Goal: Information Seeking & Learning: Learn about a topic

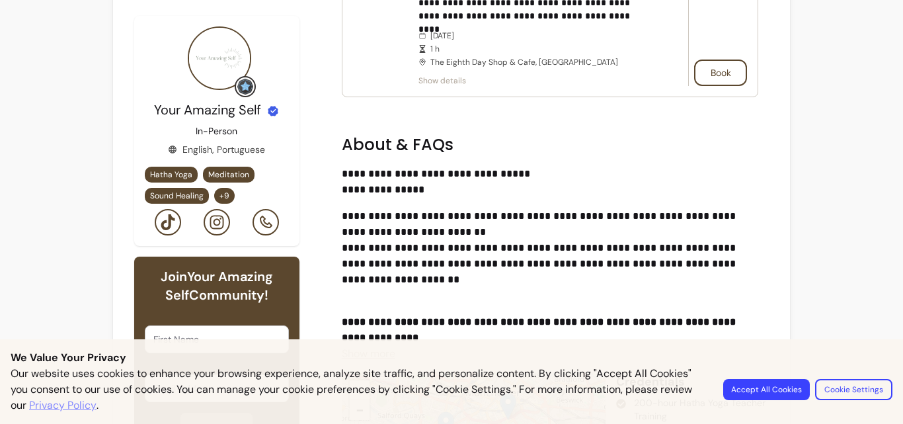
scroll to position [396, 0]
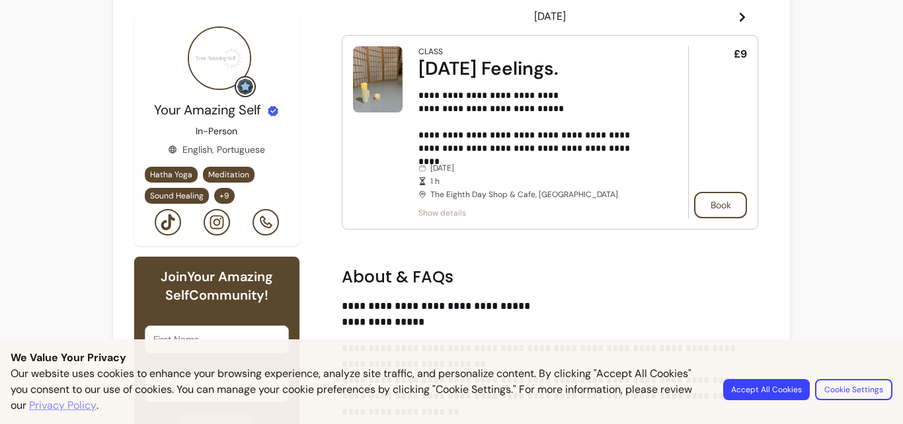
click at [436, 218] on article "**********" at bounding box center [550, 132] width 417 height 194
click at [438, 210] on span "Show details" at bounding box center [534, 212] width 233 height 11
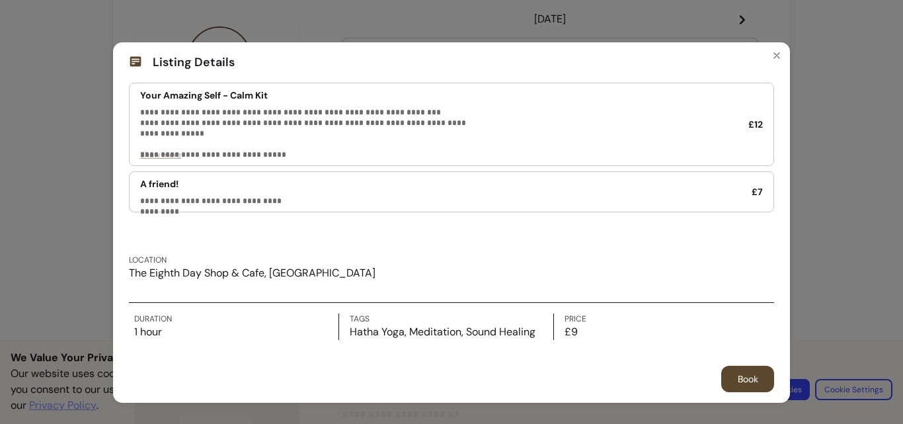
scroll to position [169, 0]
click at [771, 60] on icon "Close" at bounding box center [776, 55] width 11 height 11
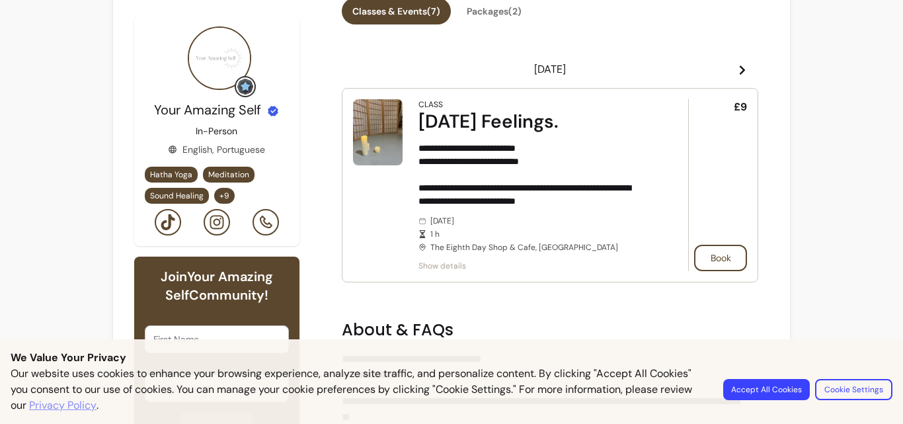
scroll to position [285, 0]
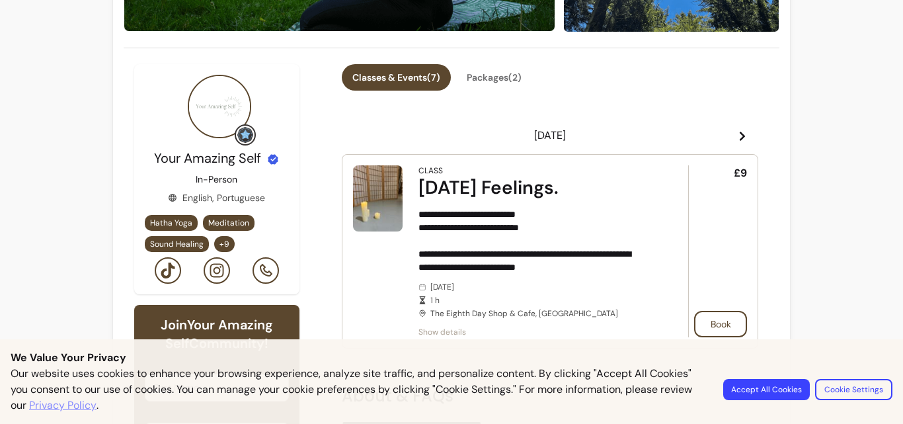
click at [737, 133] on icon at bounding box center [742, 136] width 11 height 11
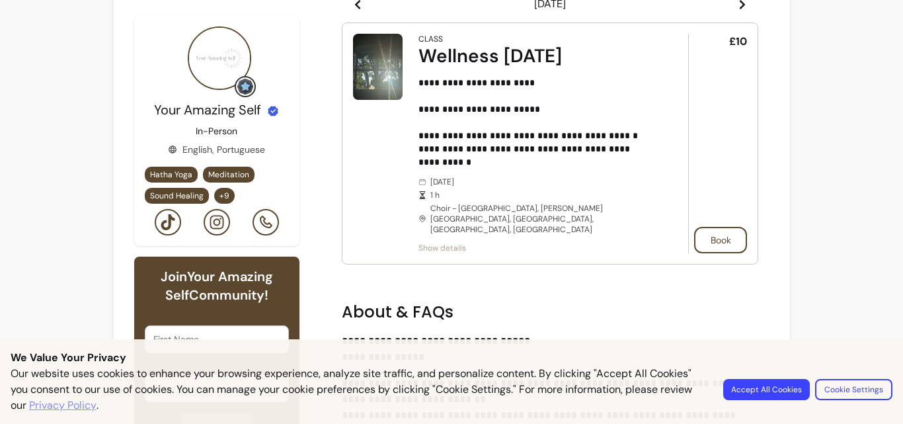
scroll to position [417, 0]
click at [443, 242] on article "**********" at bounding box center [550, 143] width 417 height 242
click at [443, 242] on span "Show details" at bounding box center [534, 247] width 233 height 11
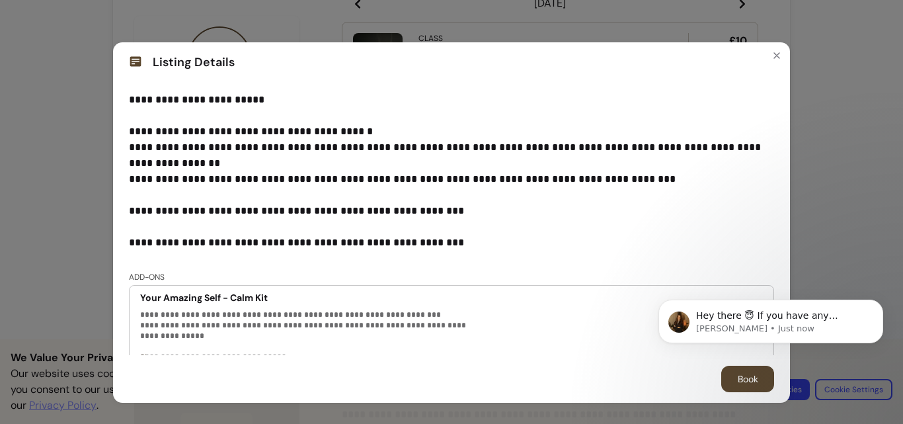
scroll to position [0, 0]
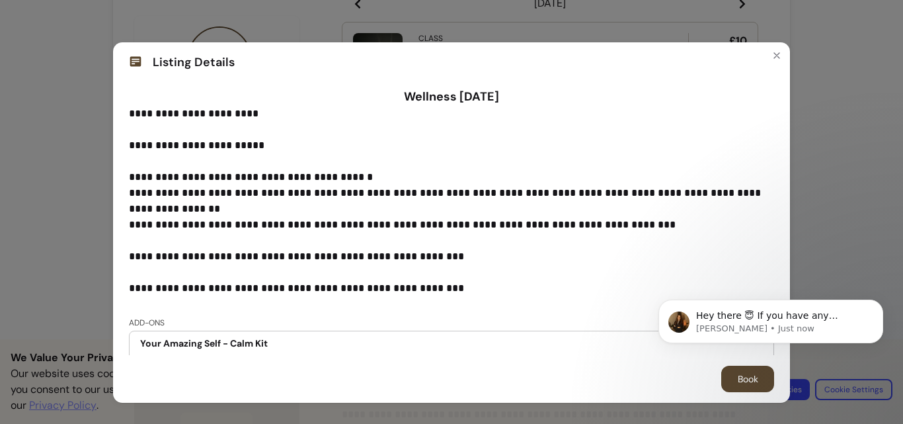
click at [759, 46] on header "Listing Details" at bounding box center [451, 62] width 677 height 40
click at [766, 62] on button "Close" at bounding box center [776, 55] width 21 height 21
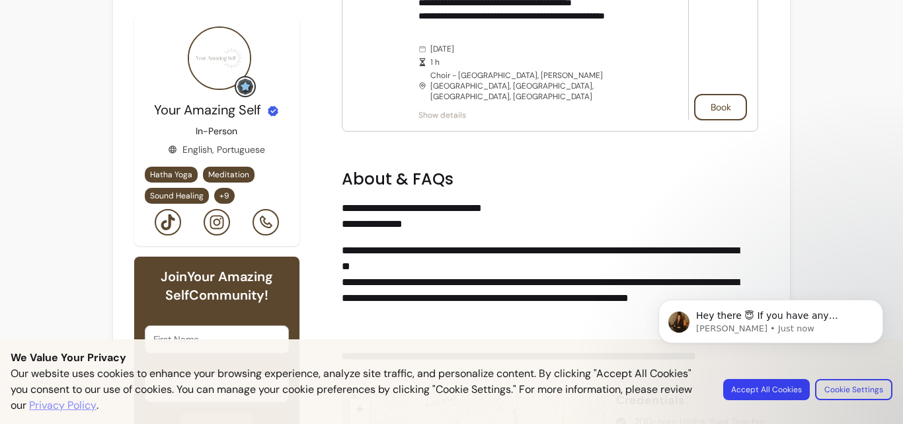
scroll to position [483, 0]
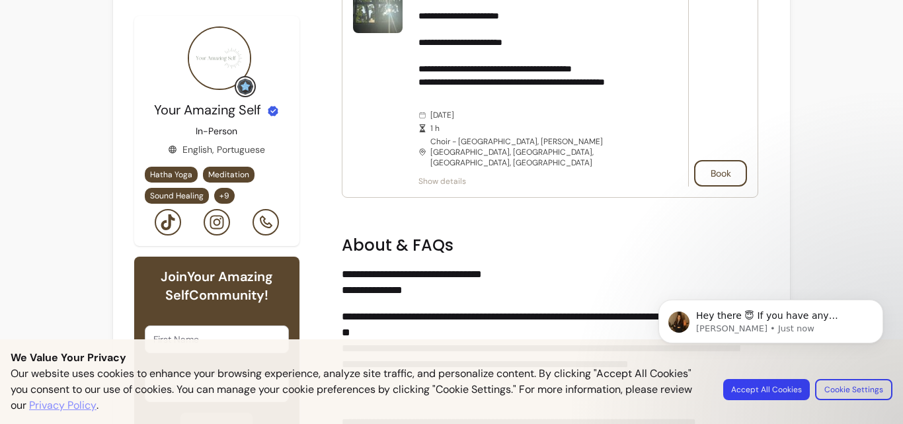
click at [443, 176] on span "Show details" at bounding box center [534, 181] width 233 height 11
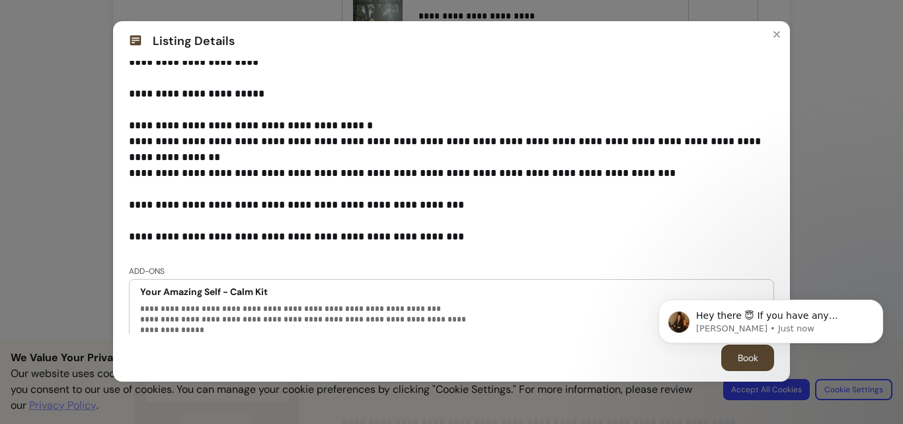
scroll to position [0, 0]
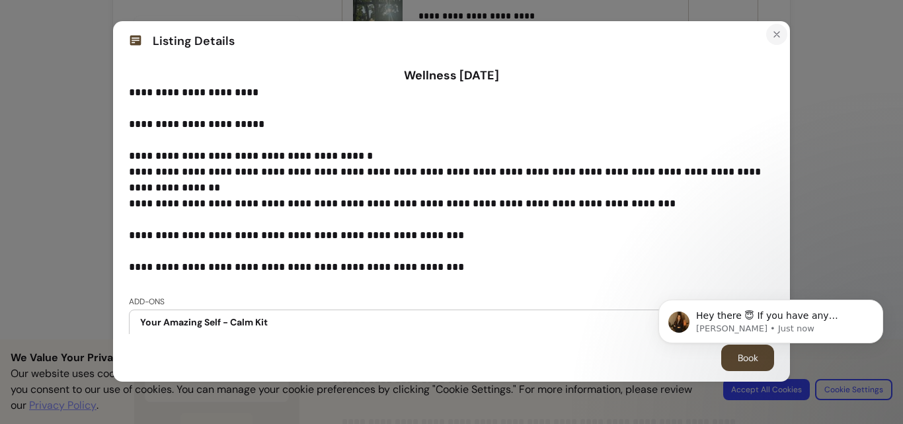
click at [771, 36] on icon "Close" at bounding box center [776, 34] width 11 height 11
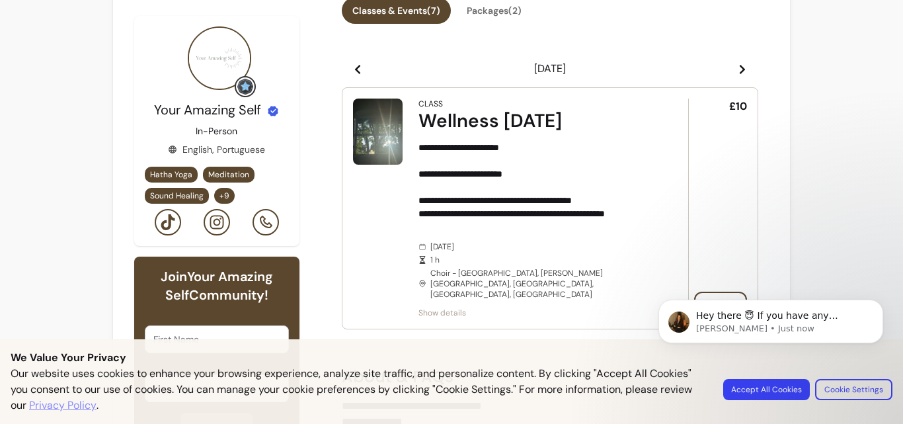
scroll to position [351, 0]
click at [726, 69] on header "[DATE]" at bounding box center [550, 69] width 417 height 26
click at [737, 72] on icon at bounding box center [742, 70] width 11 height 11
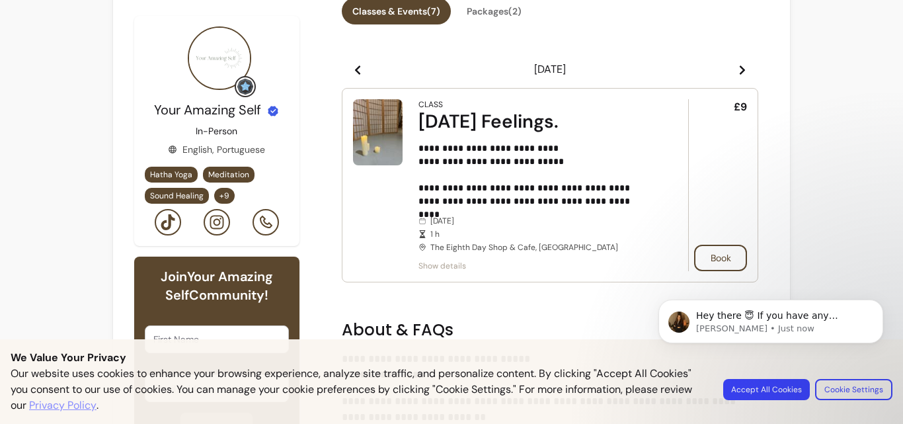
click at [737, 72] on icon at bounding box center [742, 70] width 11 height 11
